Goal: Task Accomplishment & Management: Use online tool/utility

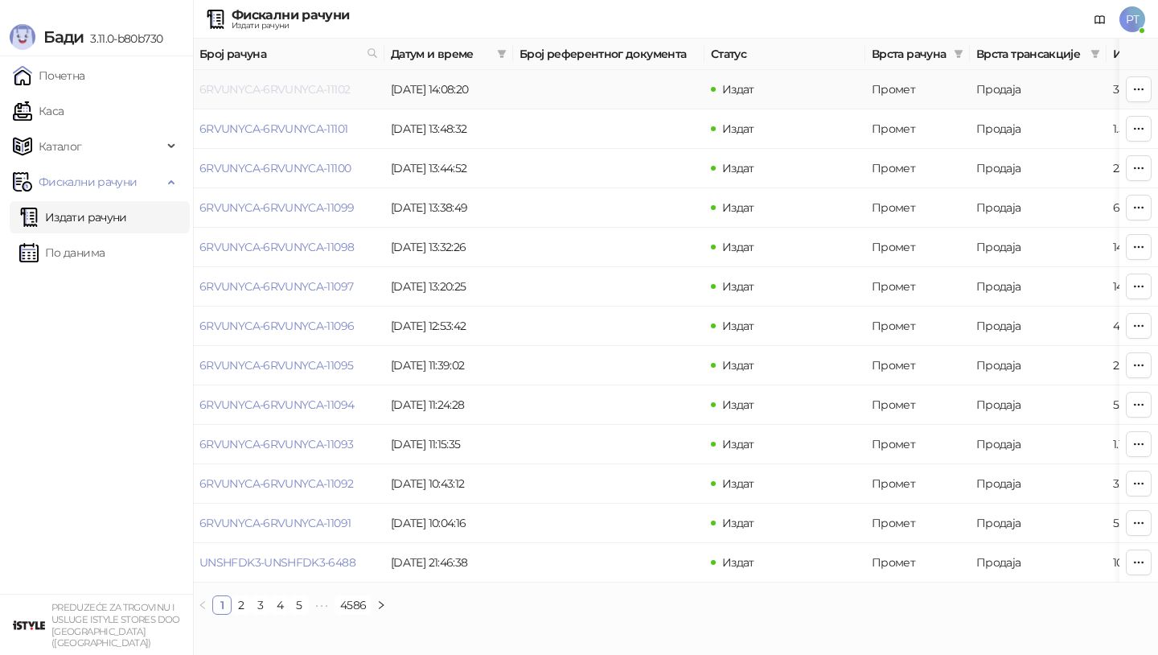
click at [306, 90] on link "6RVUNYCA-6RVUNYCA-11102" at bounding box center [274, 89] width 150 height 14
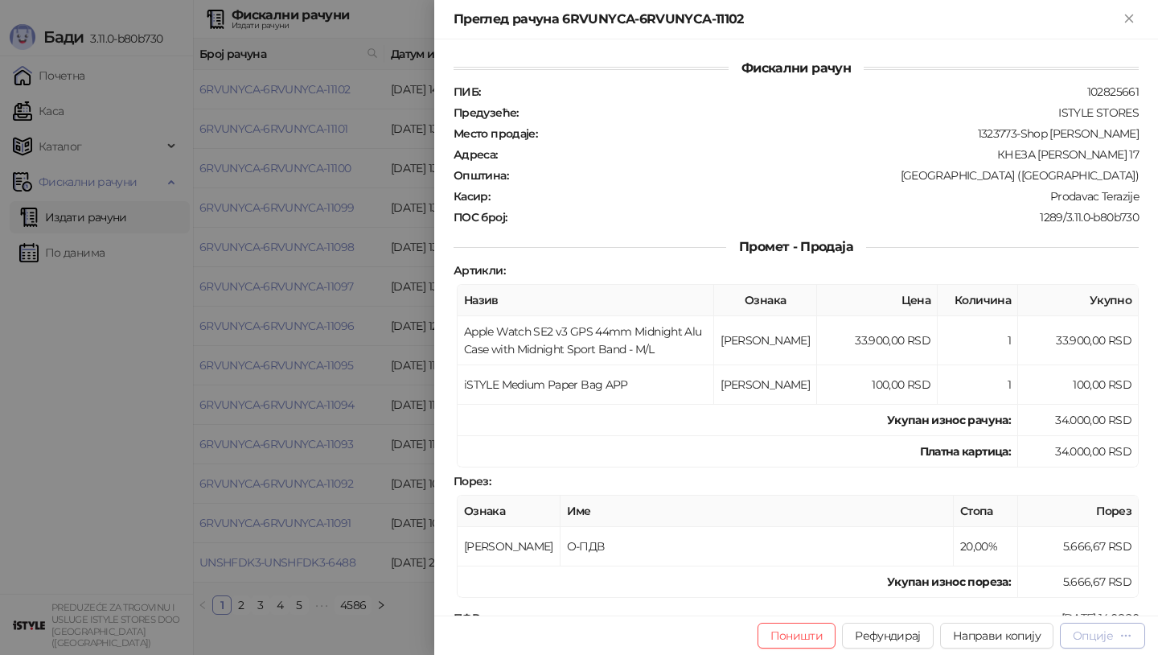
click at [1094, 633] on div "Опције" at bounding box center [1093, 635] width 40 height 14
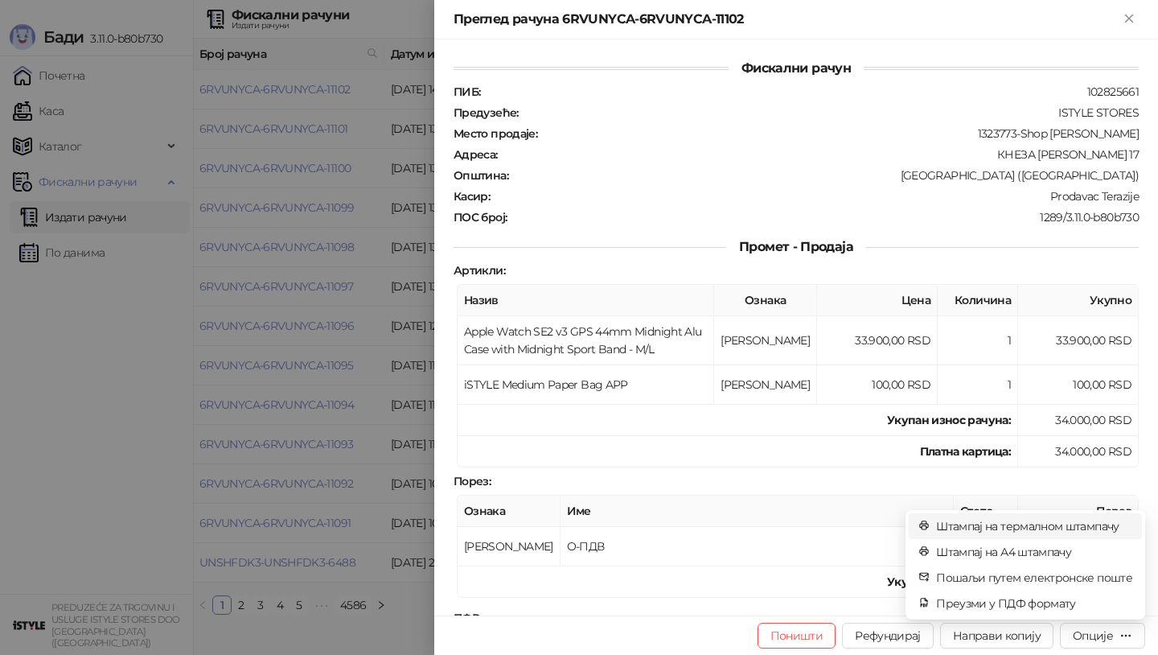
click at [1067, 521] on span "Штампај на термалном штампачу" at bounding box center [1034, 526] width 196 height 18
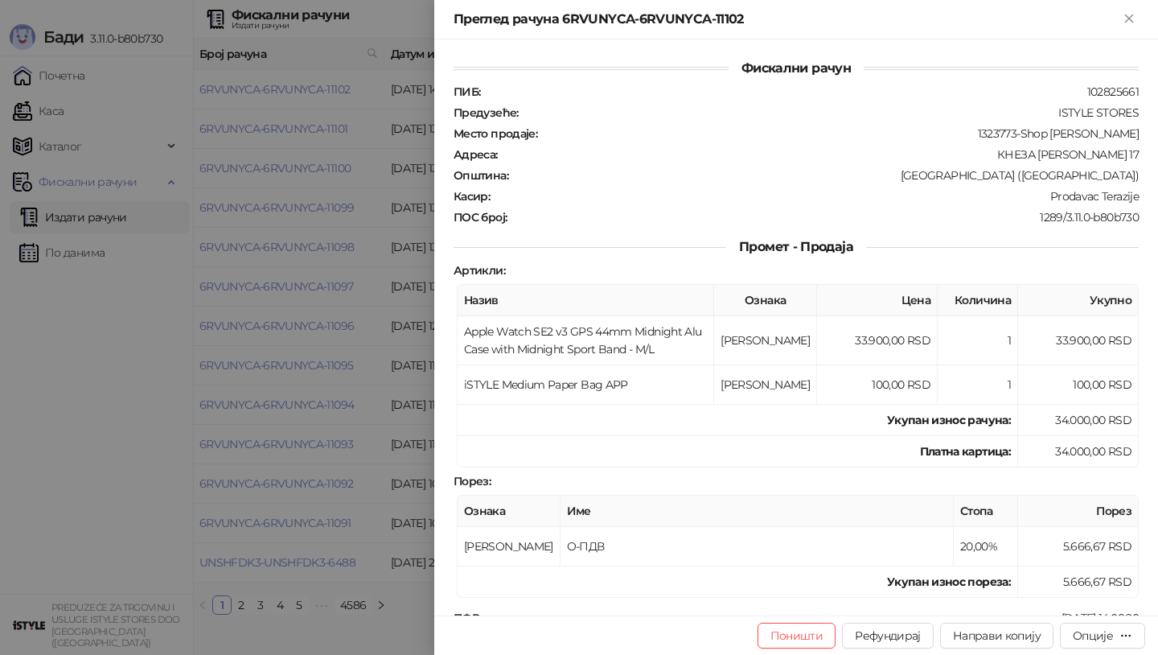
click at [357, 399] on div at bounding box center [579, 327] width 1158 height 655
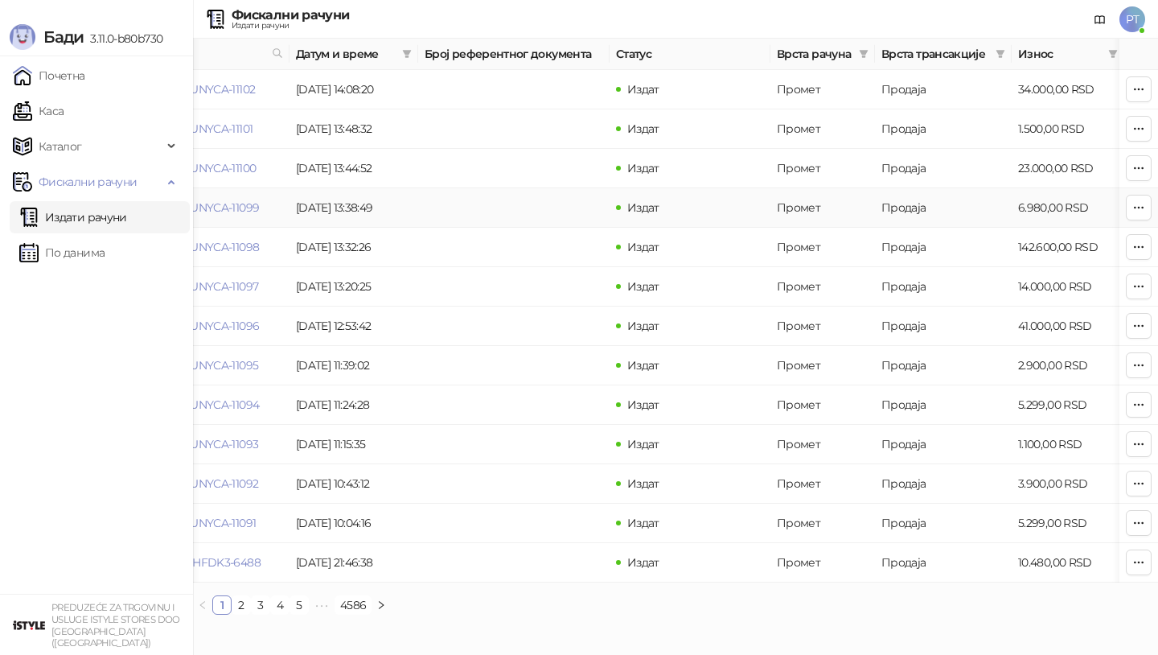
scroll to position [0, 96]
click at [64, 112] on link "Каса" at bounding box center [38, 111] width 51 height 32
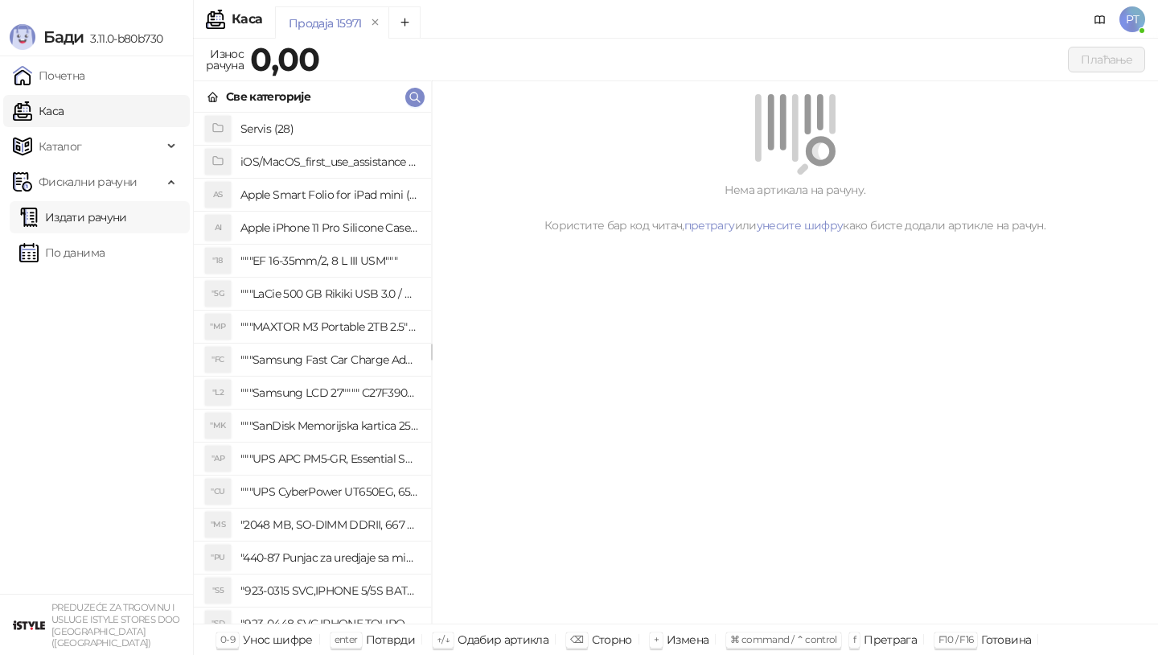
click at [96, 217] on link "Издати рачуни" at bounding box center [73, 217] width 108 height 32
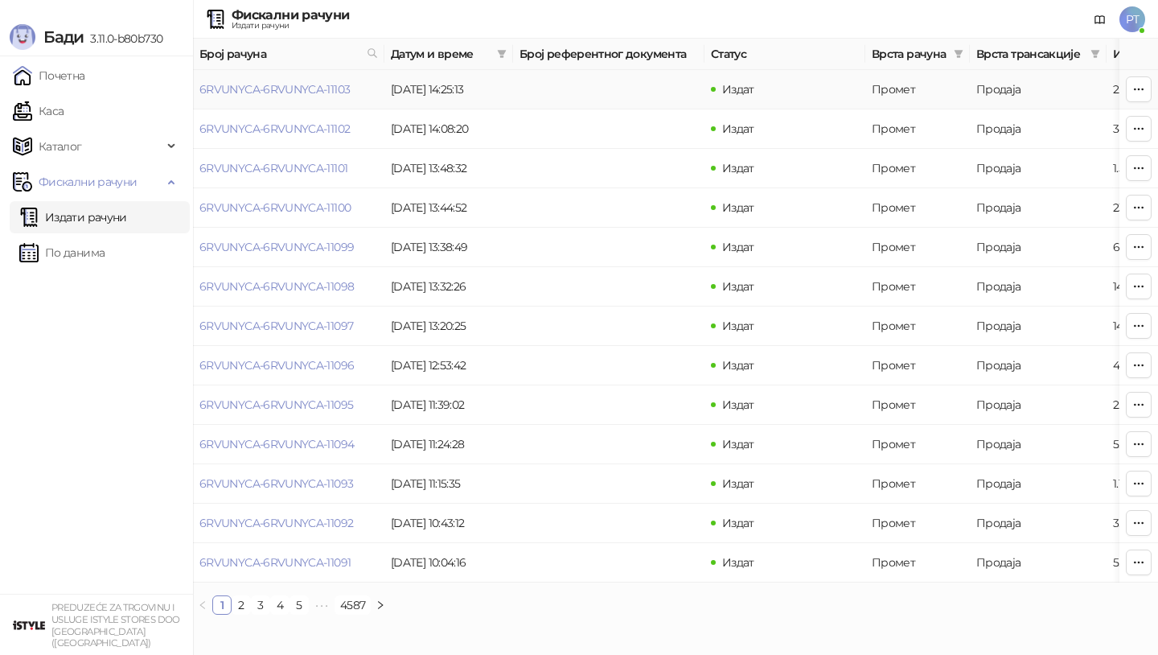
click at [284, 97] on td "6RVUNYCA-6RVUNYCA-11103" at bounding box center [288, 89] width 191 height 39
click at [284, 90] on link "6RVUNYCA-6RVUNYCA-11103" at bounding box center [274, 89] width 150 height 14
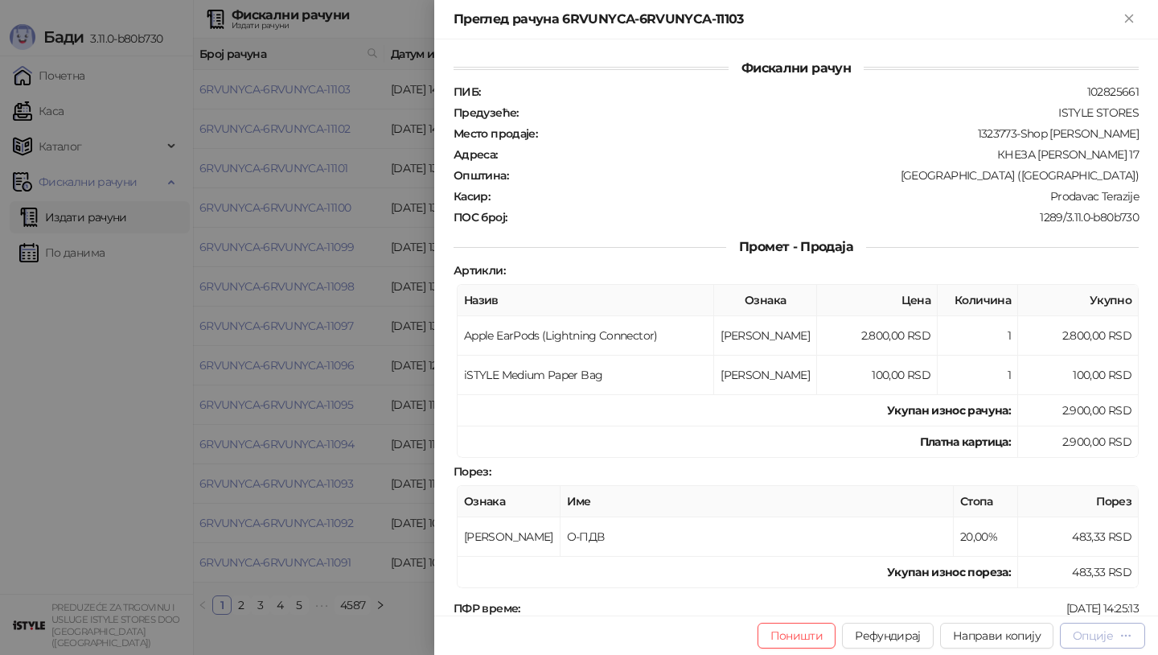
click at [1105, 641] on div "Опције" at bounding box center [1093, 635] width 40 height 14
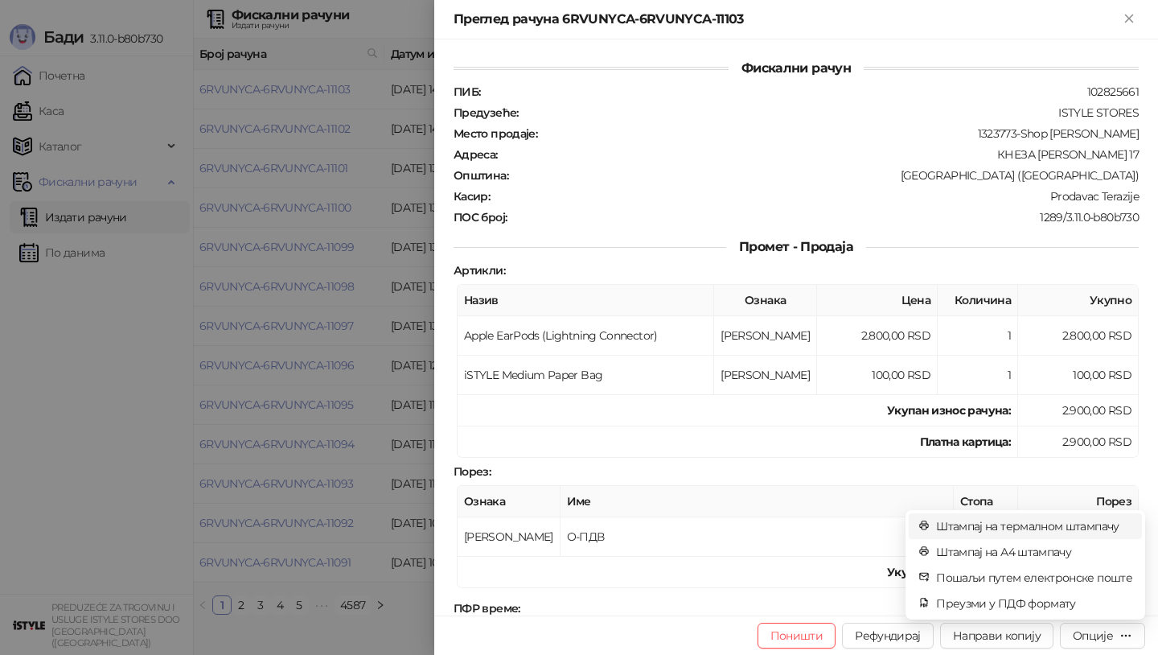
click at [1060, 518] on span "Штампај на термалном штампачу" at bounding box center [1034, 526] width 196 height 18
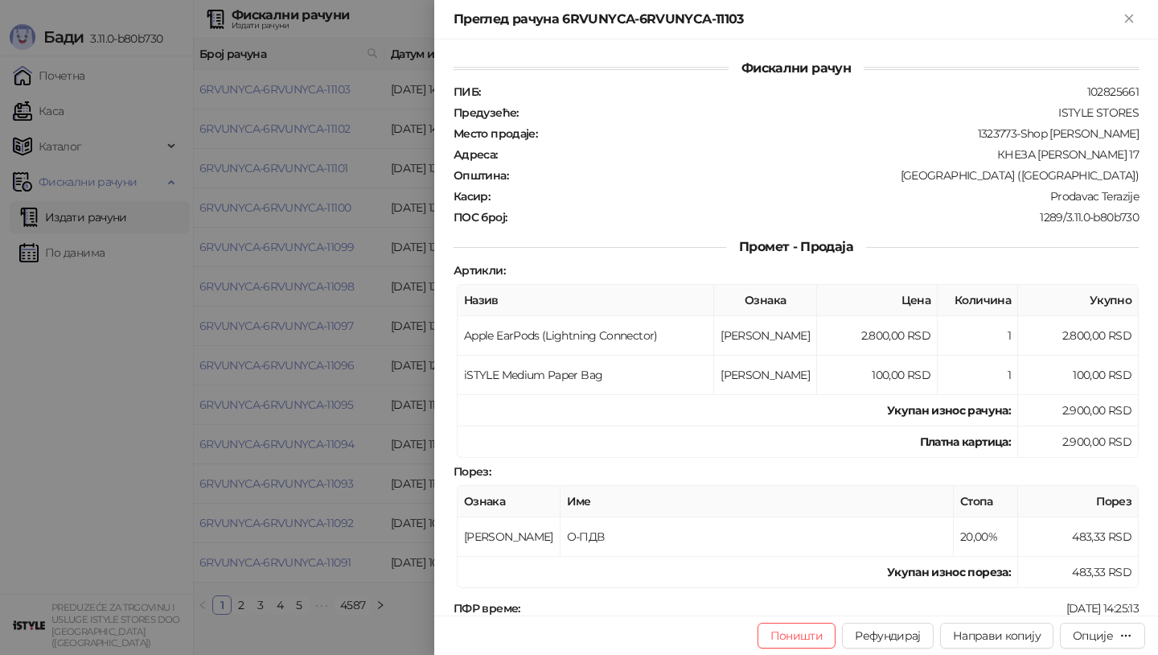
click at [214, 210] on div at bounding box center [579, 327] width 1158 height 655
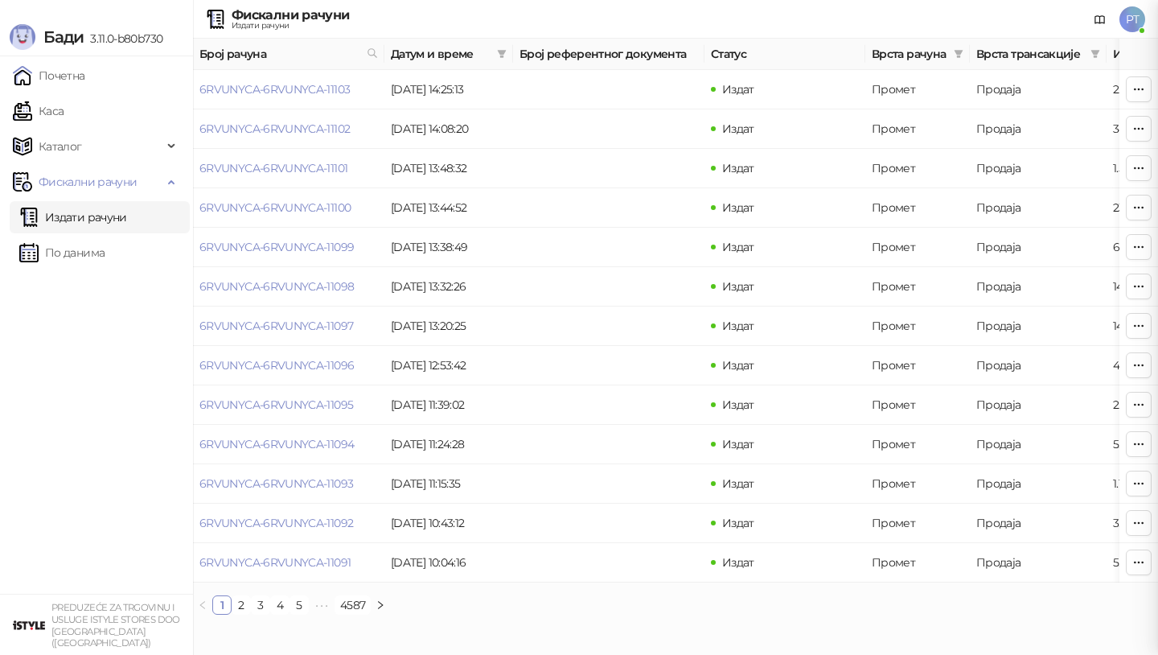
click at [64, 117] on link "Каса" at bounding box center [38, 111] width 51 height 32
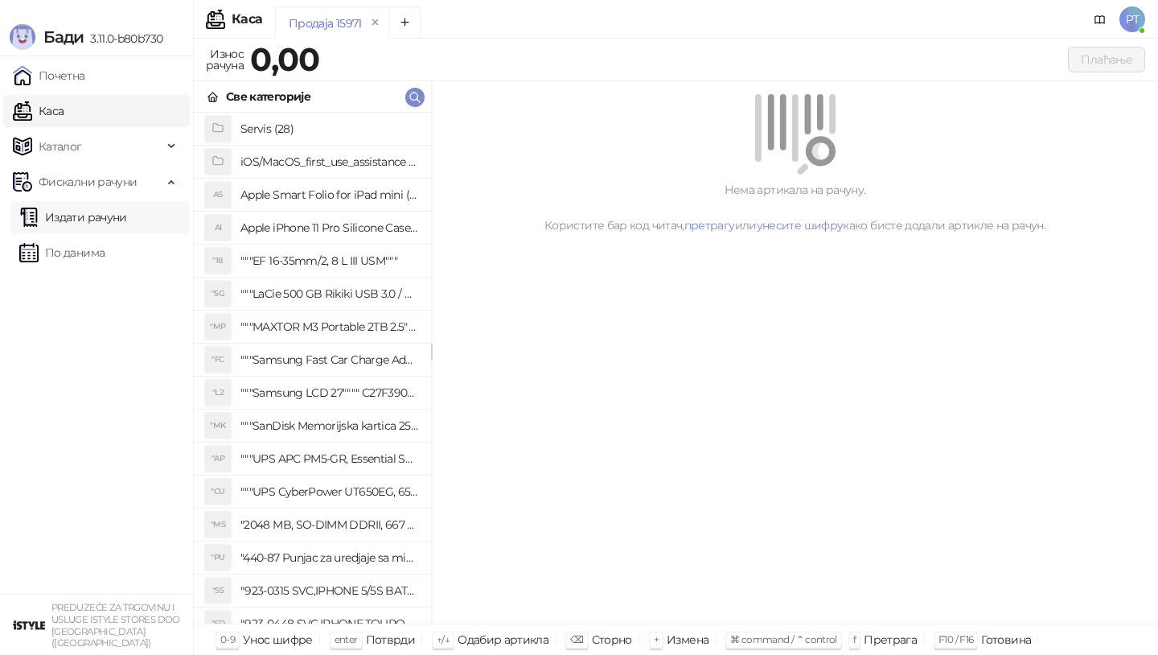
click at [97, 229] on link "Издати рачуни" at bounding box center [73, 217] width 108 height 32
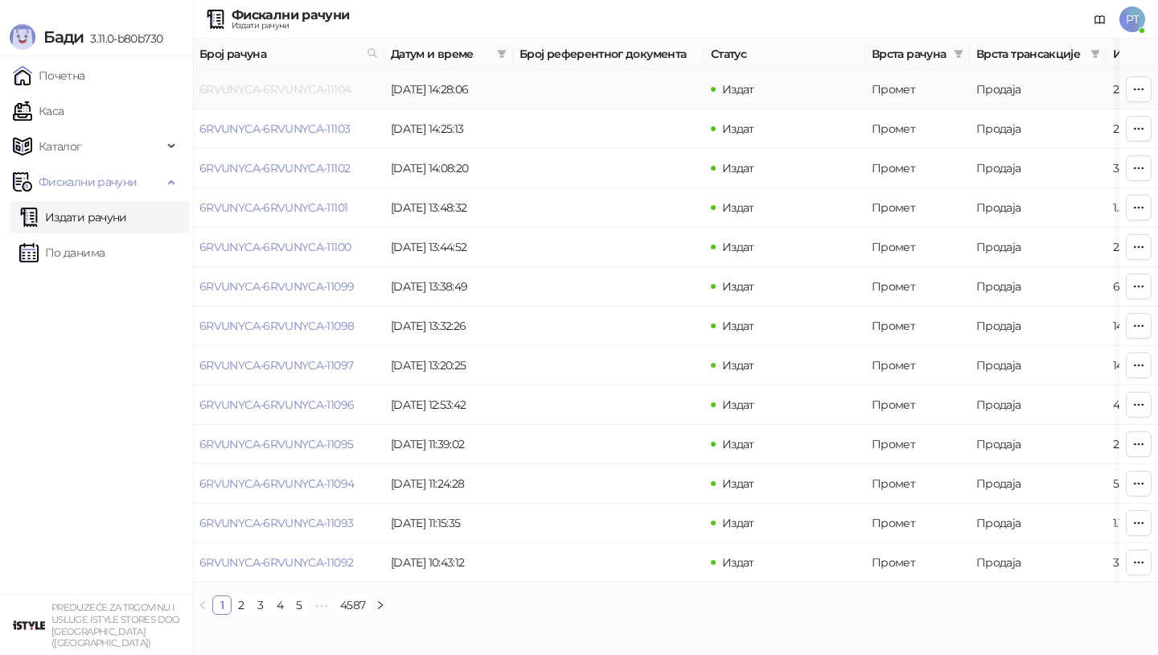
click at [281, 88] on link "6RVUNYCA-6RVUNYCA-11104" at bounding box center [274, 89] width 151 height 14
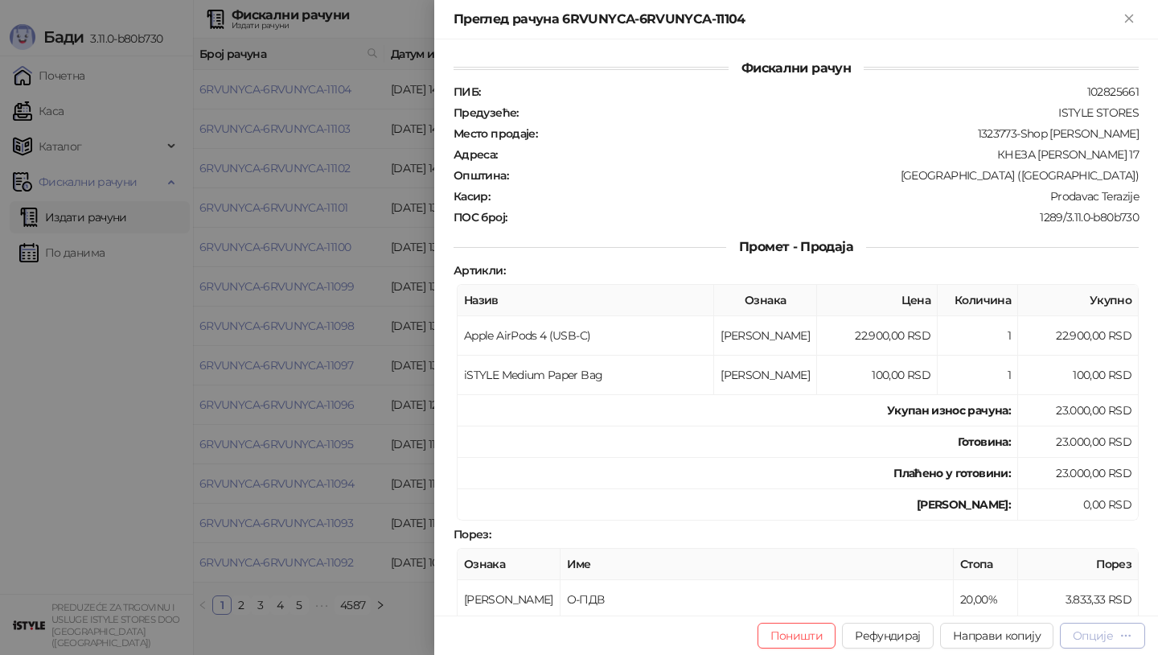
click at [1090, 630] on div "Опције" at bounding box center [1093, 635] width 40 height 14
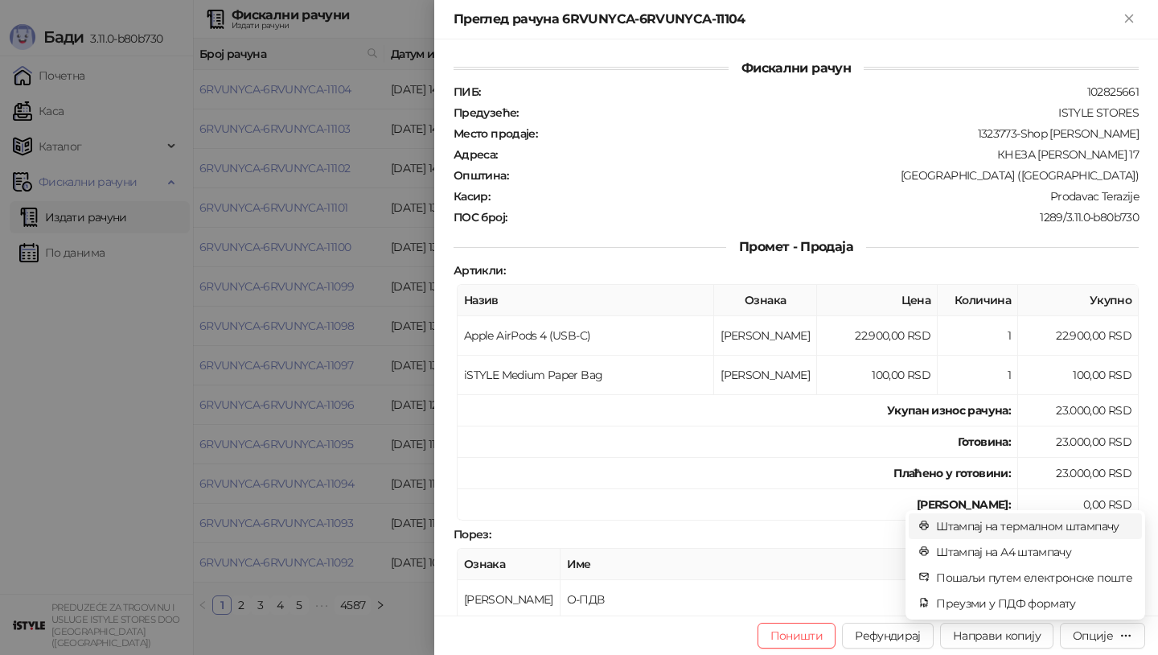
click at [1063, 522] on span "Штампај на термалном штампачу" at bounding box center [1034, 526] width 196 height 18
